Goal: Information Seeking & Learning: Learn about a topic

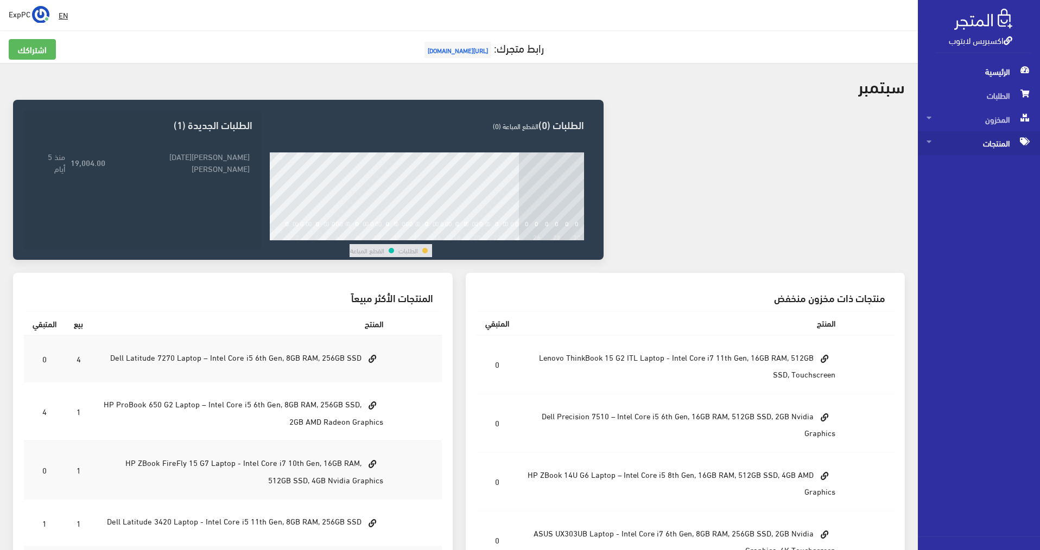
click at [517, 142] on span "المنتجات" at bounding box center [979, 143] width 105 height 24
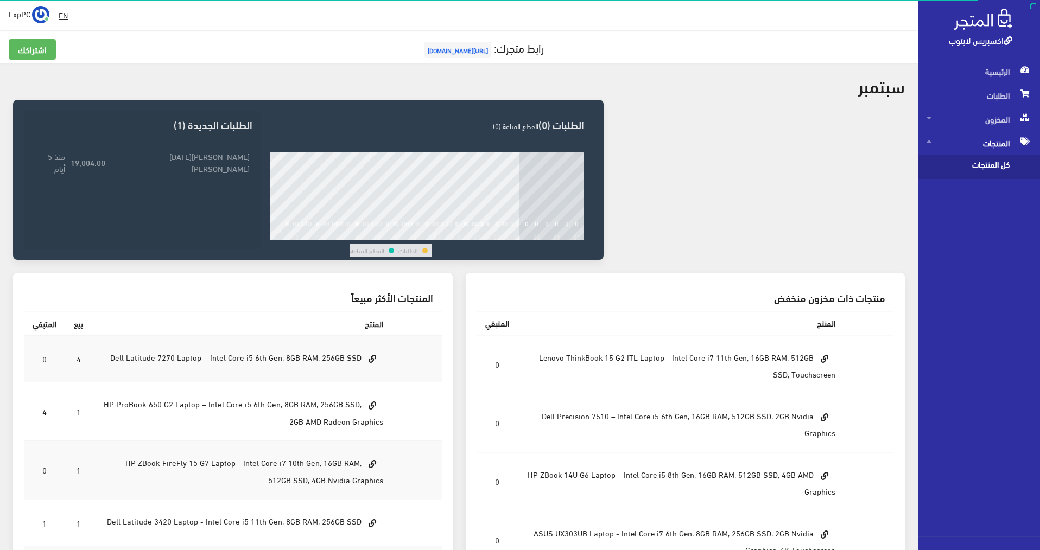
click at [517, 167] on span "كل المنتجات" at bounding box center [968, 167] width 83 height 24
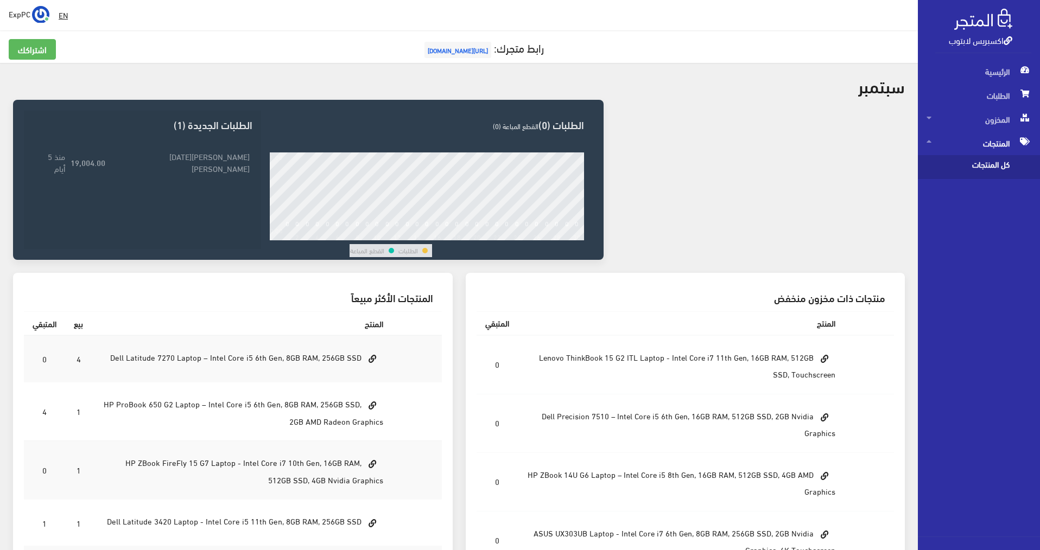
click at [517, 165] on span "كل المنتجات" at bounding box center [968, 167] width 83 height 24
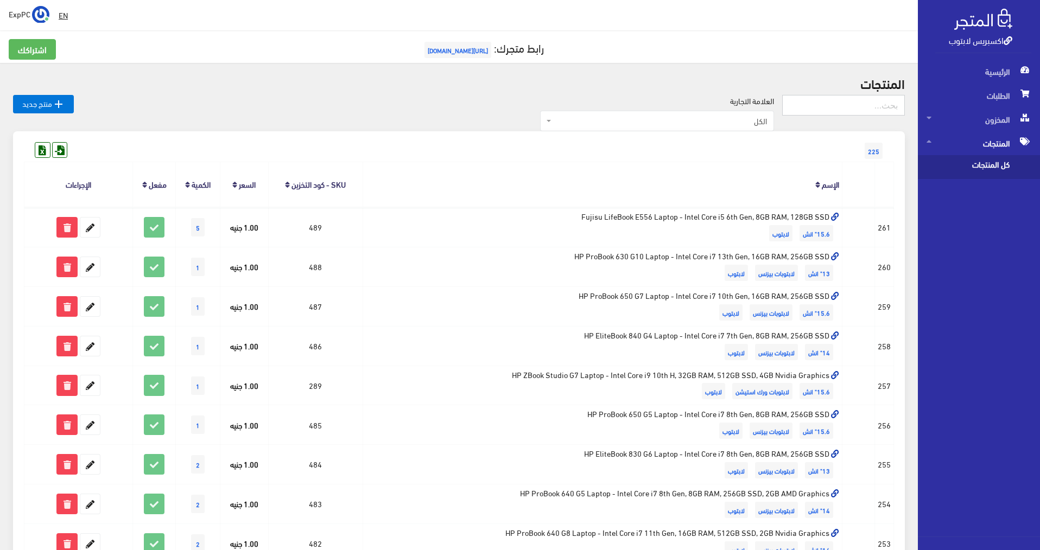
click at [848, 104] on input "text" at bounding box center [843, 105] width 123 height 21
type input "4TH"
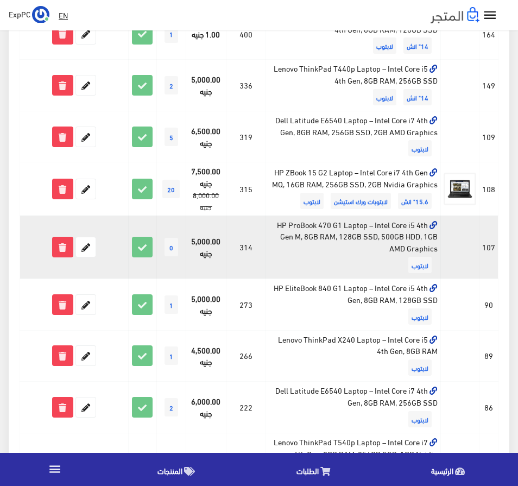
scroll to position [489, 0]
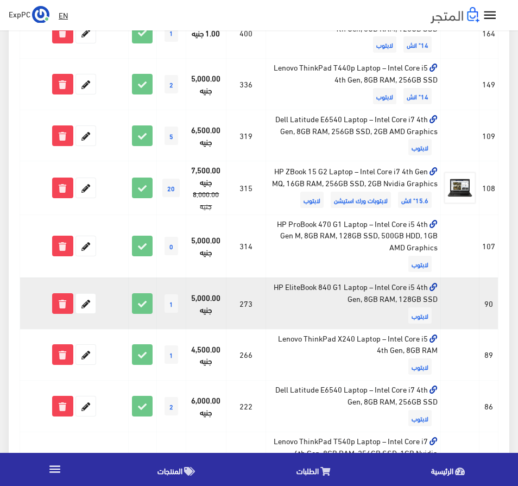
drag, startPoint x: 408, startPoint y: 285, endPoint x: 415, endPoint y: 292, distance: 9.2
click at [425, 284] on td "HP EliteBook 840 G1 Laptop – Intel Core i5 4th Gen, 8GB RAM, 128GB SSD لابتوب" at bounding box center [353, 303] width 175 height 52
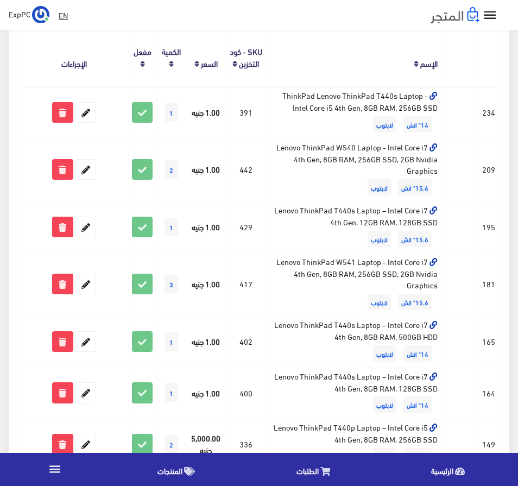
scroll to position [102, 0]
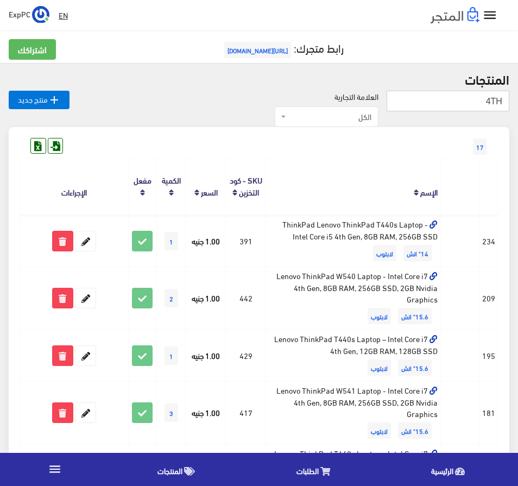
drag, startPoint x: 460, startPoint y: 100, endPoint x: 597, endPoint y: 93, distance: 136.4
click at [517, 93] on html "اكسبريس لابتوب الرئيسية الطلبات " at bounding box center [259, 243] width 518 height 486
type input "G4"
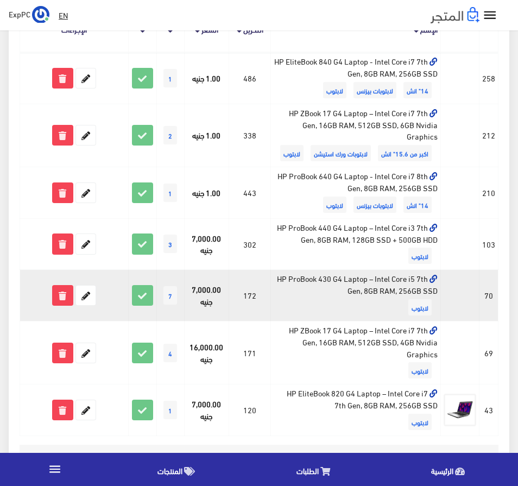
scroll to position [202, 0]
